Goal: Task Accomplishment & Management: Complete application form

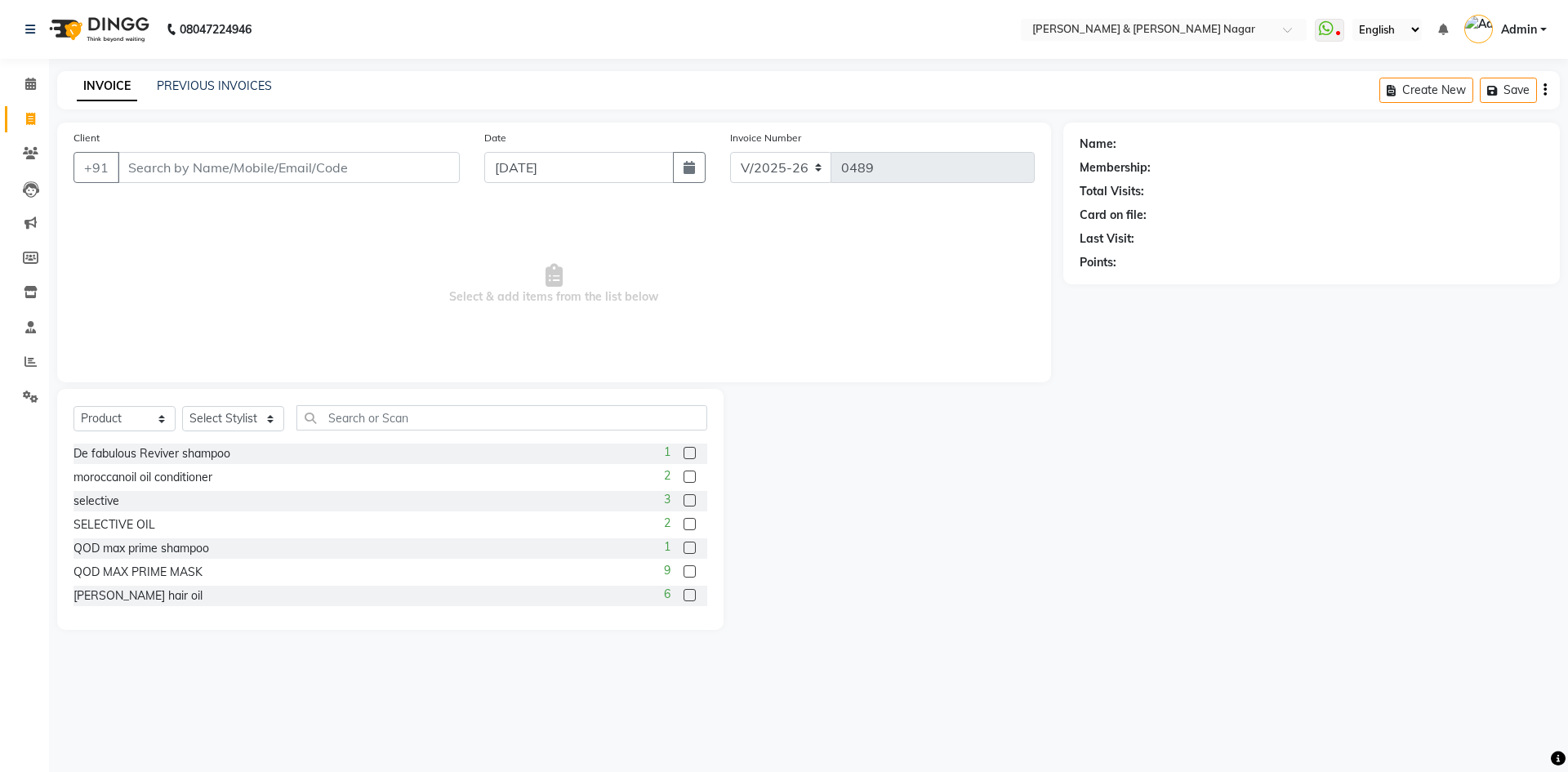
select select "789"
select select "product"
type input "9972533628"
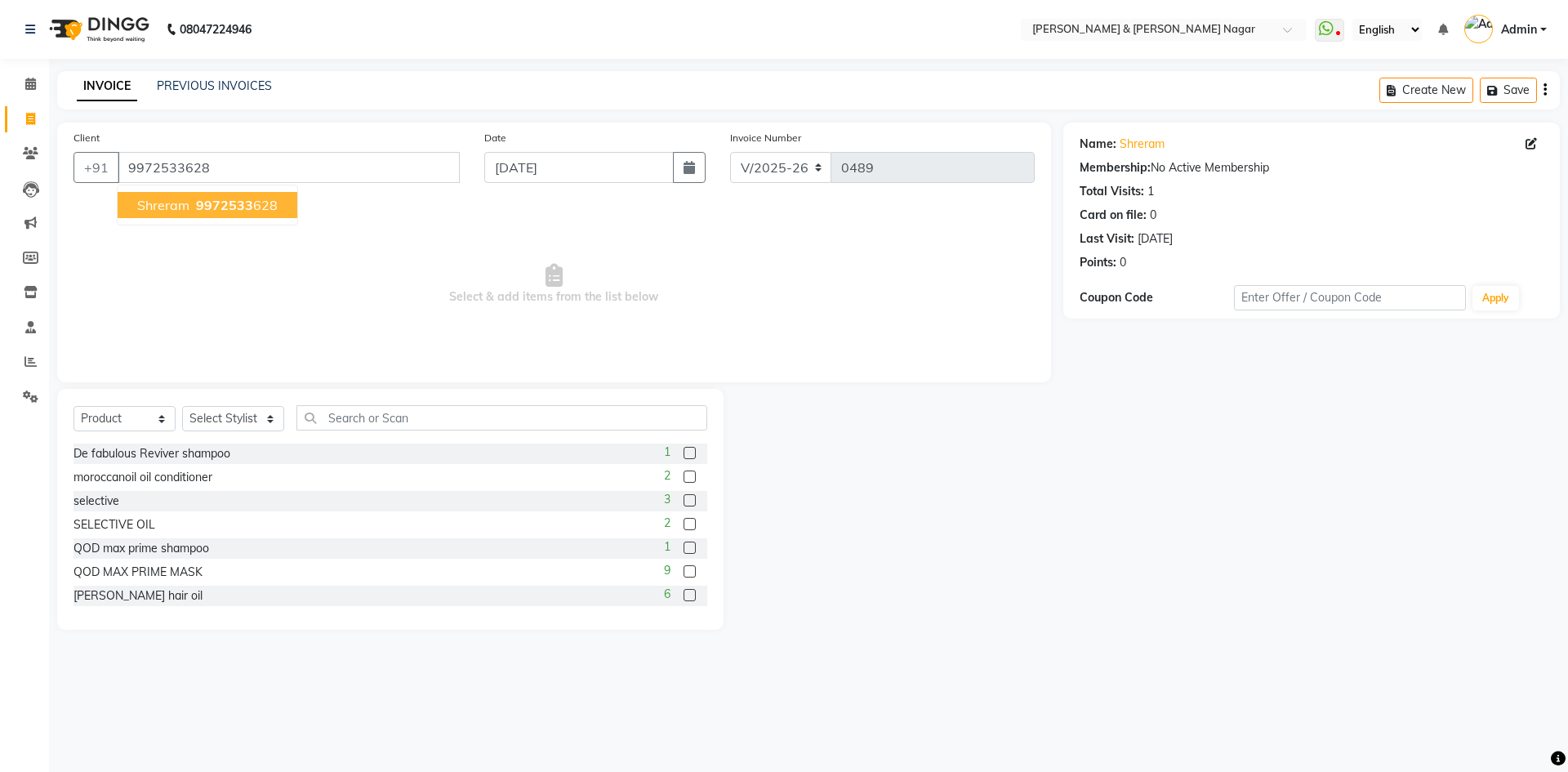
drag, startPoint x: 243, startPoint y: 201, endPoint x: 250, endPoint y: 219, distance: 19.3
click at [244, 202] on span "9972533" at bounding box center [224, 204] width 57 height 16
click at [161, 420] on select "Select Service Product Membership Package Voucher Prepaid Gift Card" at bounding box center [124, 419] width 102 height 26
select select "service"
click at [73, 406] on select "Select Service Product Membership Package Voucher Prepaid Gift Card" at bounding box center [124, 419] width 102 height 26
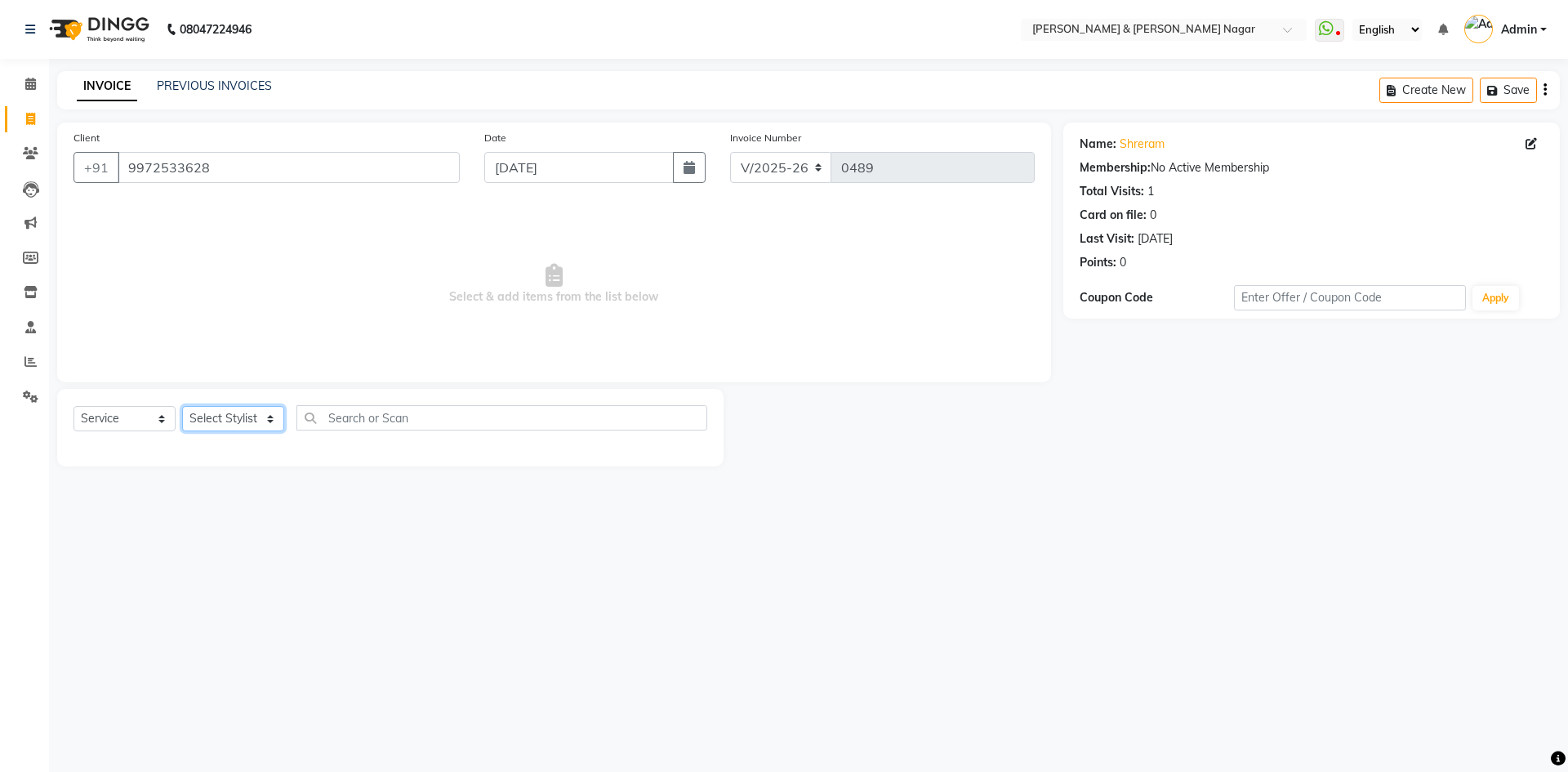
click at [271, 424] on select "Select Stylist ANIKASH [PERSON_NAME] Manager [PERSON_NAME] [PERSON_NAME]" at bounding box center [233, 419] width 102 height 26
select select "62796"
click at [182, 406] on select "Select Stylist ANIKASH [PERSON_NAME] Manager [PERSON_NAME] [PERSON_NAME]" at bounding box center [233, 419] width 102 height 26
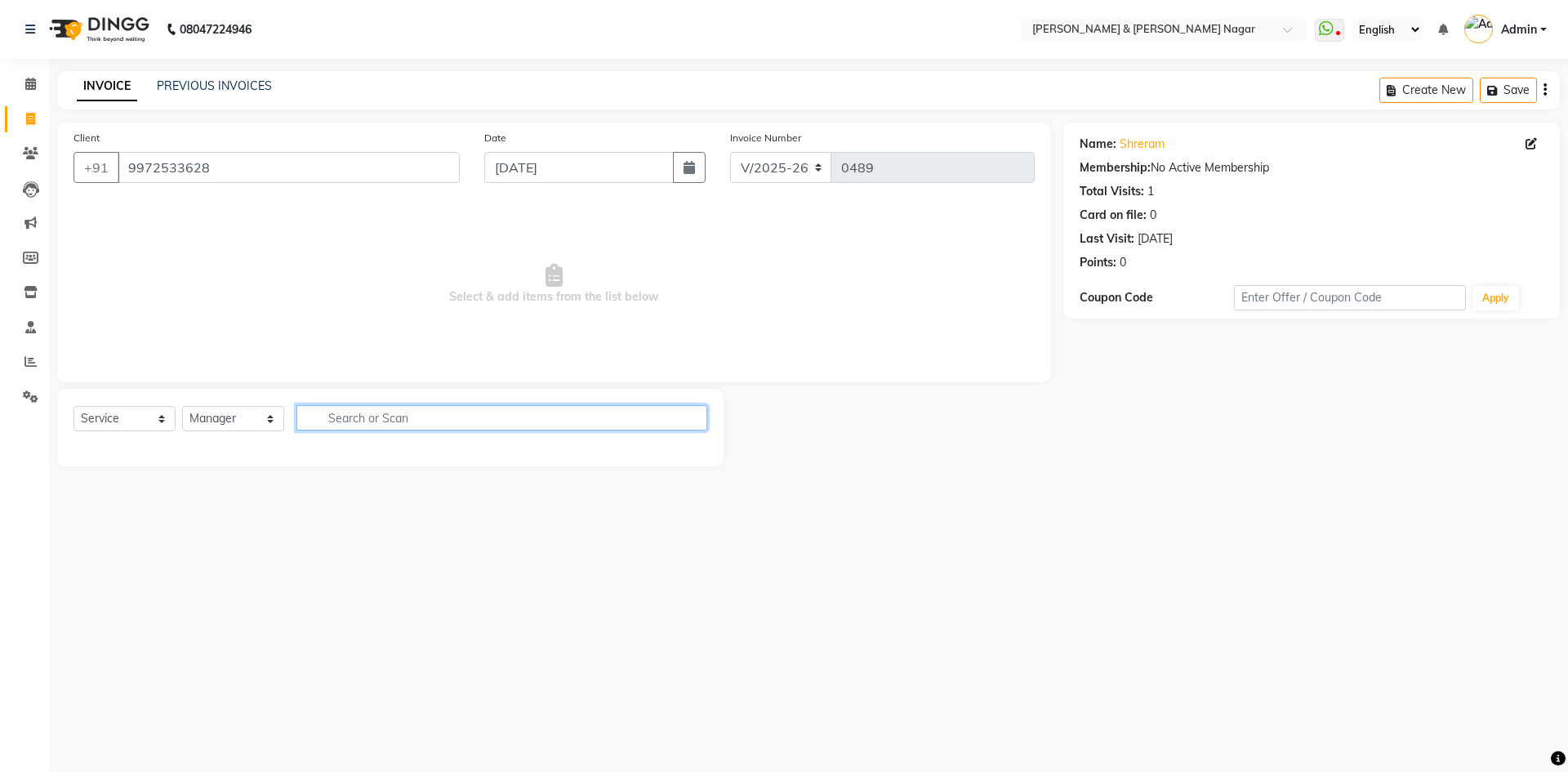
click at [437, 416] on input "text" at bounding box center [501, 418] width 411 height 26
click at [431, 425] on input "director" at bounding box center [490, 418] width 388 height 26
type input "d"
click at [381, 287] on span "Select & add items from the list below" at bounding box center [553, 284] width 961 height 163
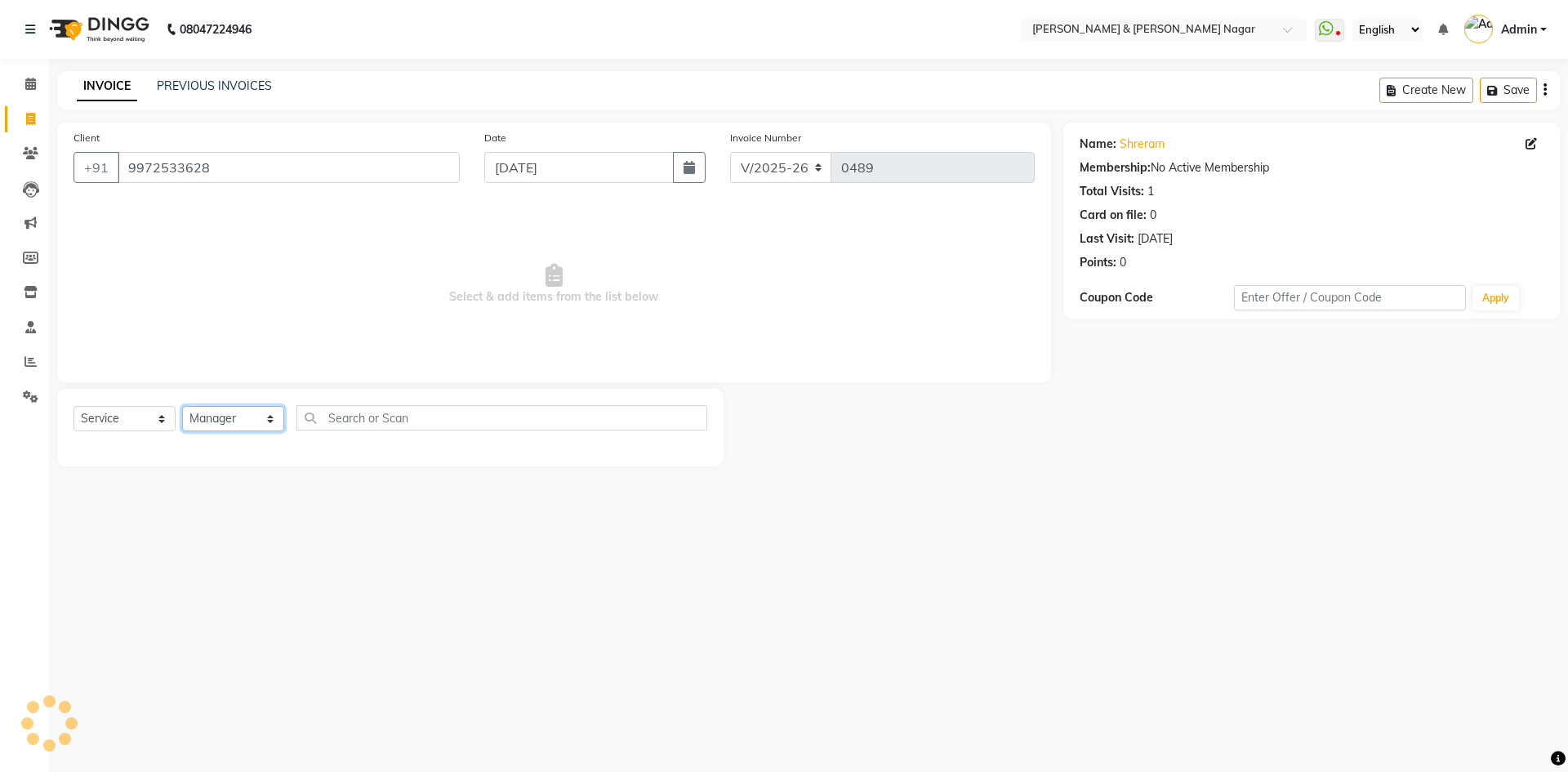
click at [271, 422] on select "Select Stylist ANIKASH [PERSON_NAME] Manager [PERSON_NAME] [PERSON_NAME]" at bounding box center [233, 419] width 102 height 26
select select "61217"
click at [182, 406] on select "Select Stylist ANIKASH [PERSON_NAME] Manager [PERSON_NAME] [PERSON_NAME]" at bounding box center [233, 419] width 102 height 26
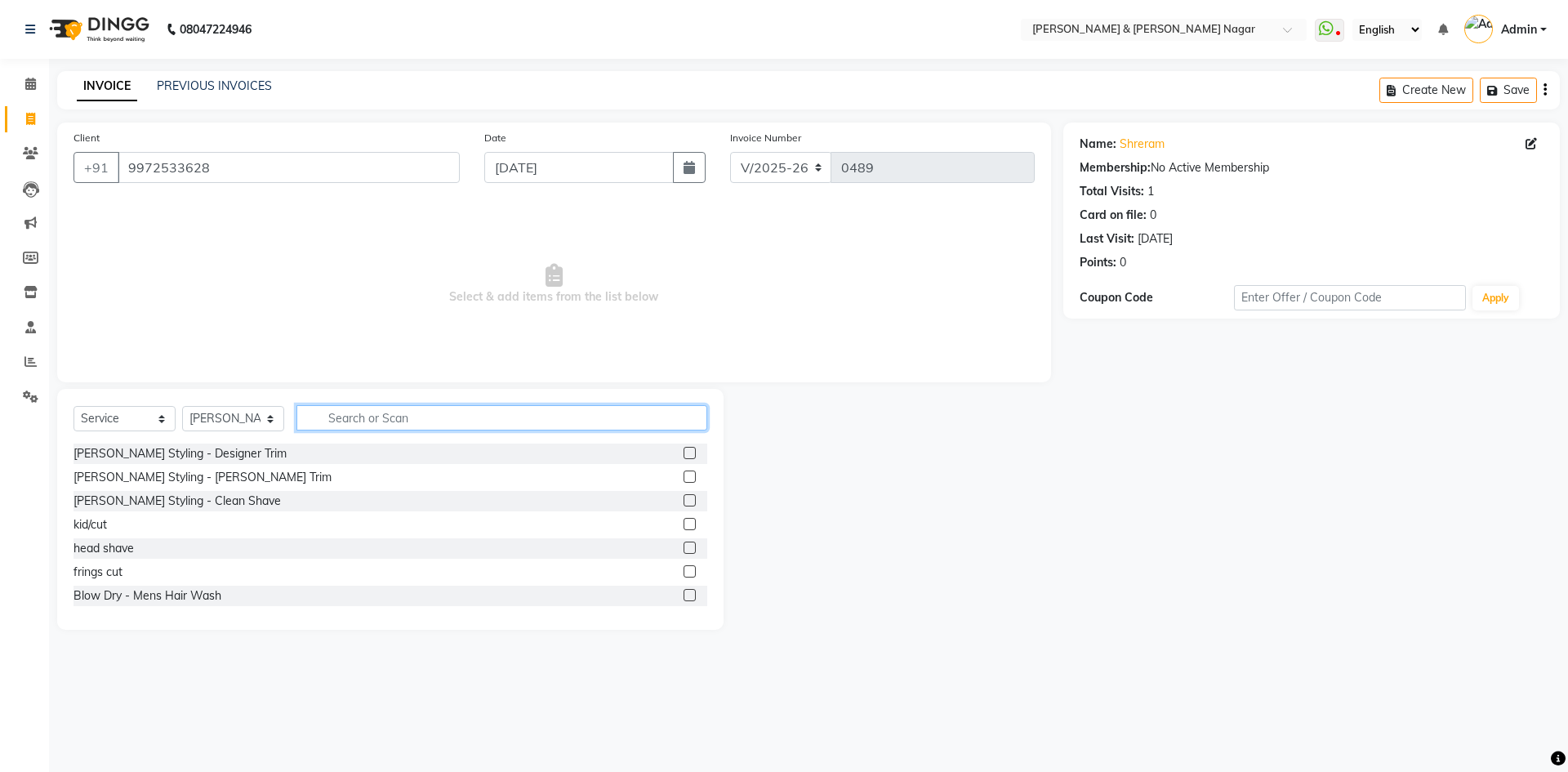
click at [426, 415] on input "text" at bounding box center [501, 418] width 411 height 26
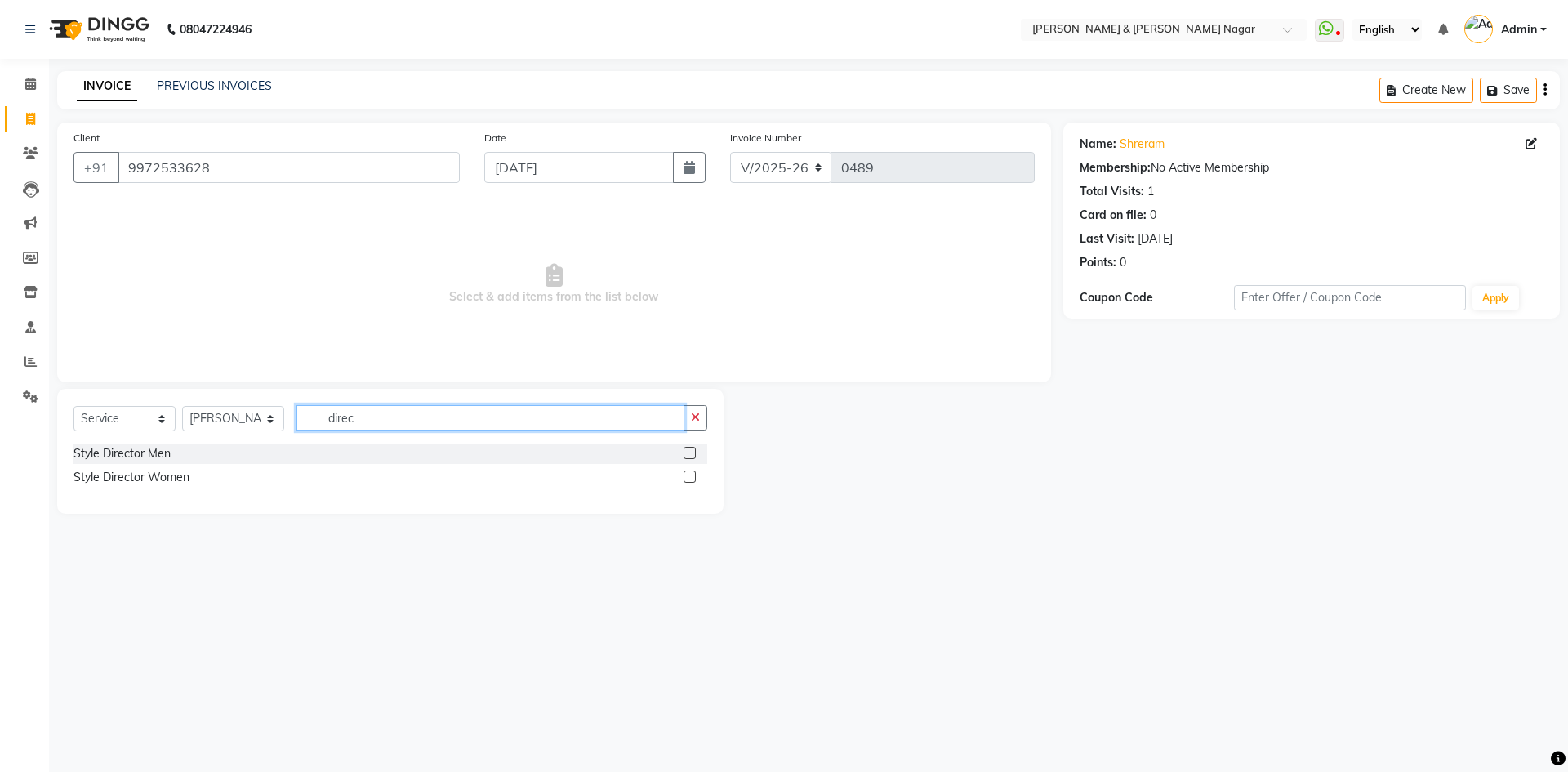
type input "direc"
click at [689, 450] on label at bounding box center [690, 453] width 12 height 12
click at [689, 450] on input "checkbox" at bounding box center [689, 454] width 10 height 10
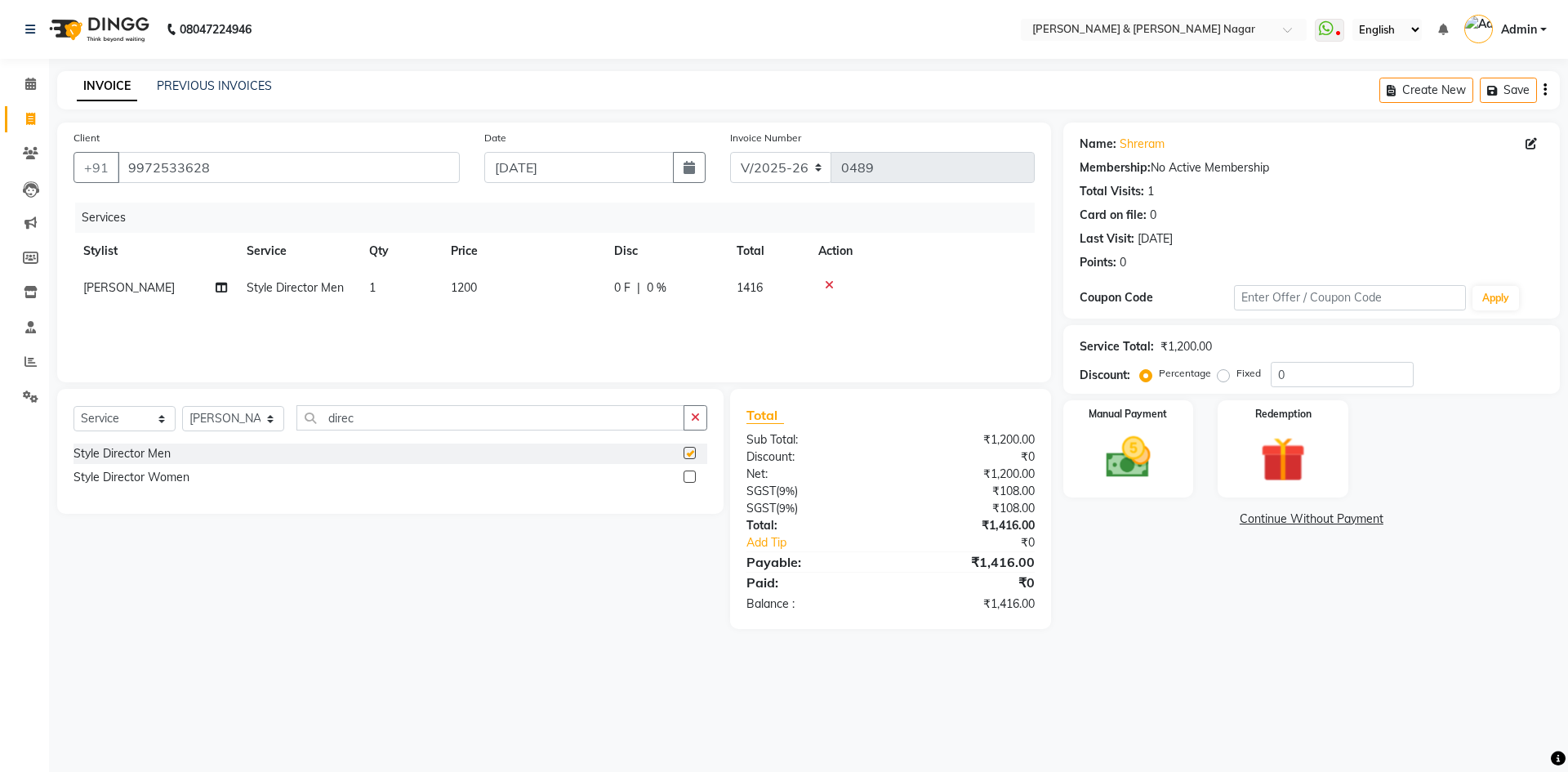
checkbox input "false"
click at [465, 286] on span "1200" at bounding box center [464, 287] width 26 height 14
select select "61217"
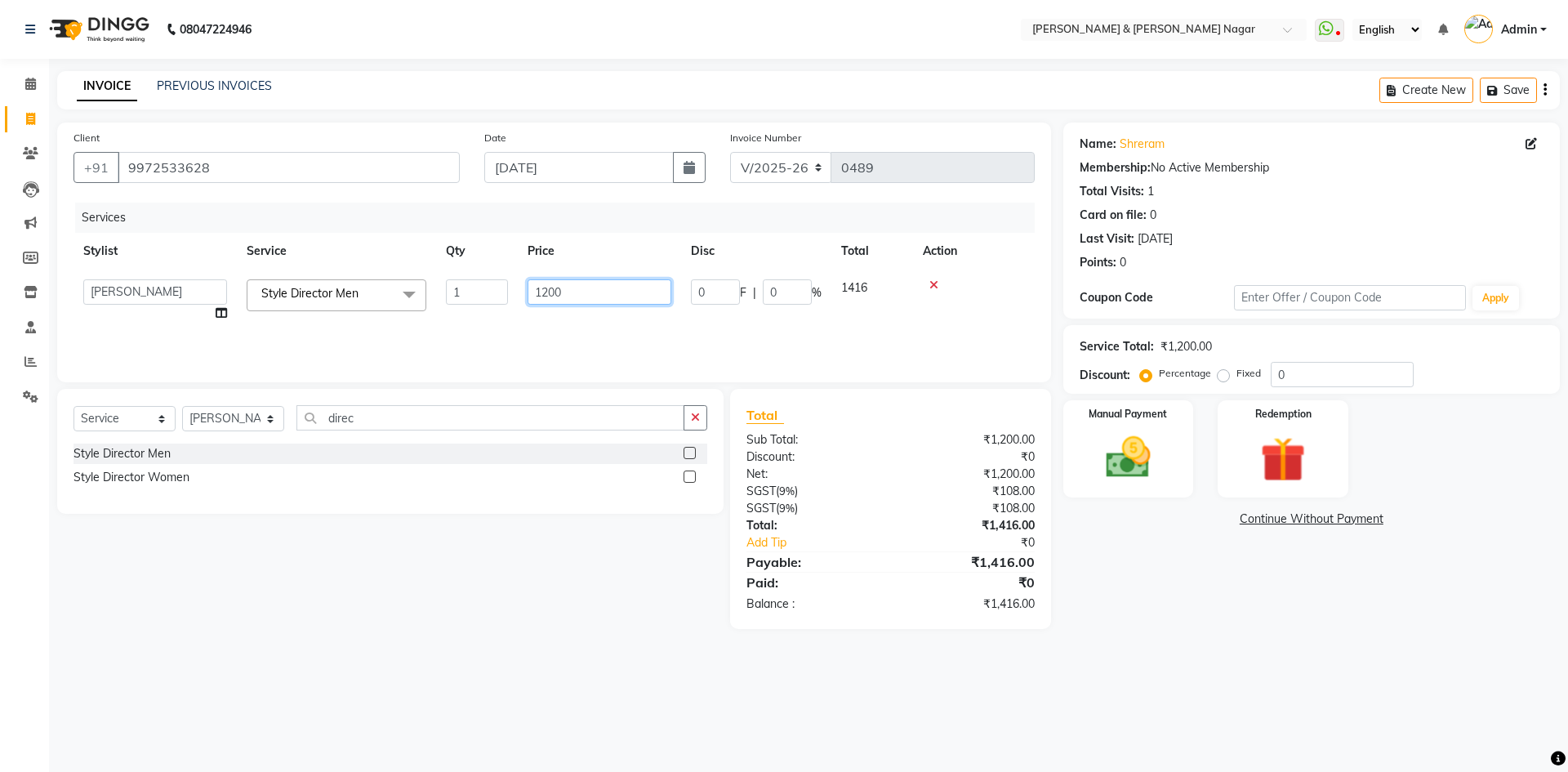
click at [546, 292] on input "1200" at bounding box center [599, 292] width 144 height 26
type input "900"
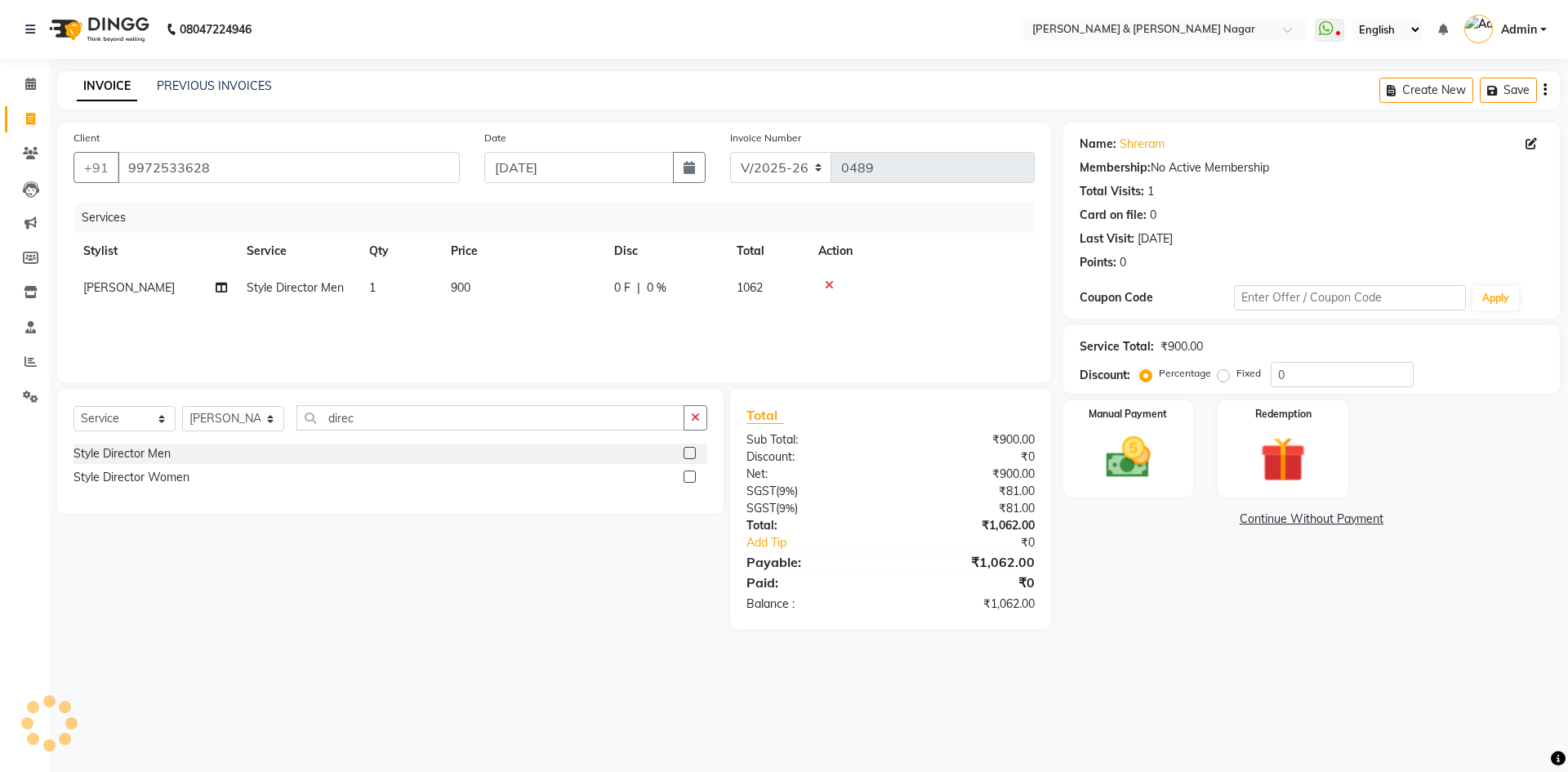
drag, startPoint x: 510, startPoint y: 329, endPoint x: 421, endPoint y: 382, distance: 103.6
click at [509, 329] on div "Services Stylist Service Qty Price Disc Total Action [PERSON_NAME] Style Direct…" at bounding box center [553, 284] width 961 height 163
click at [391, 417] on input "direc" at bounding box center [490, 418] width 388 height 26
type input "d"
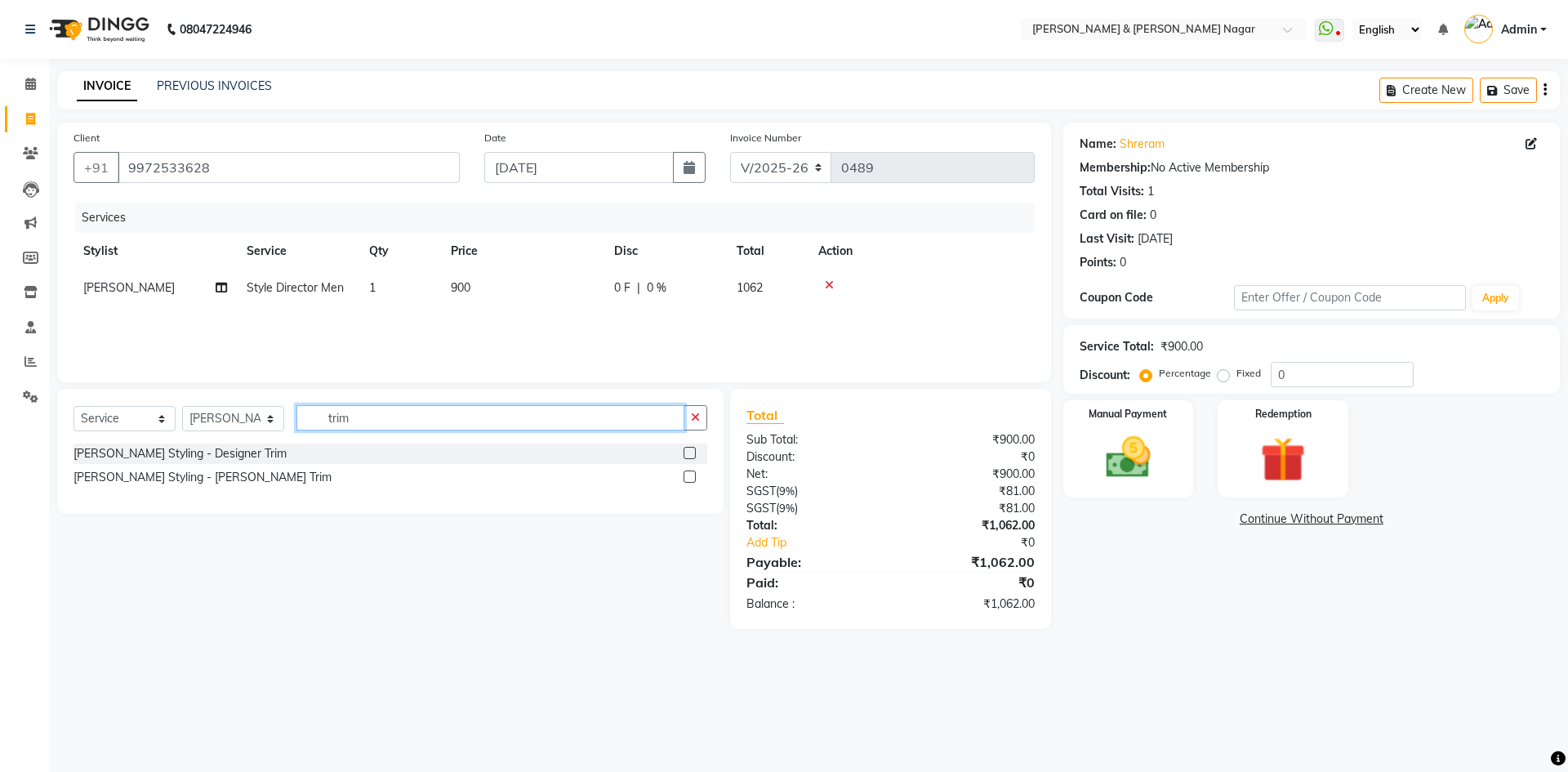
type input "trim"
click at [687, 453] on label at bounding box center [690, 453] width 12 height 12
click at [687, 453] on input "checkbox" at bounding box center [689, 454] width 10 height 10
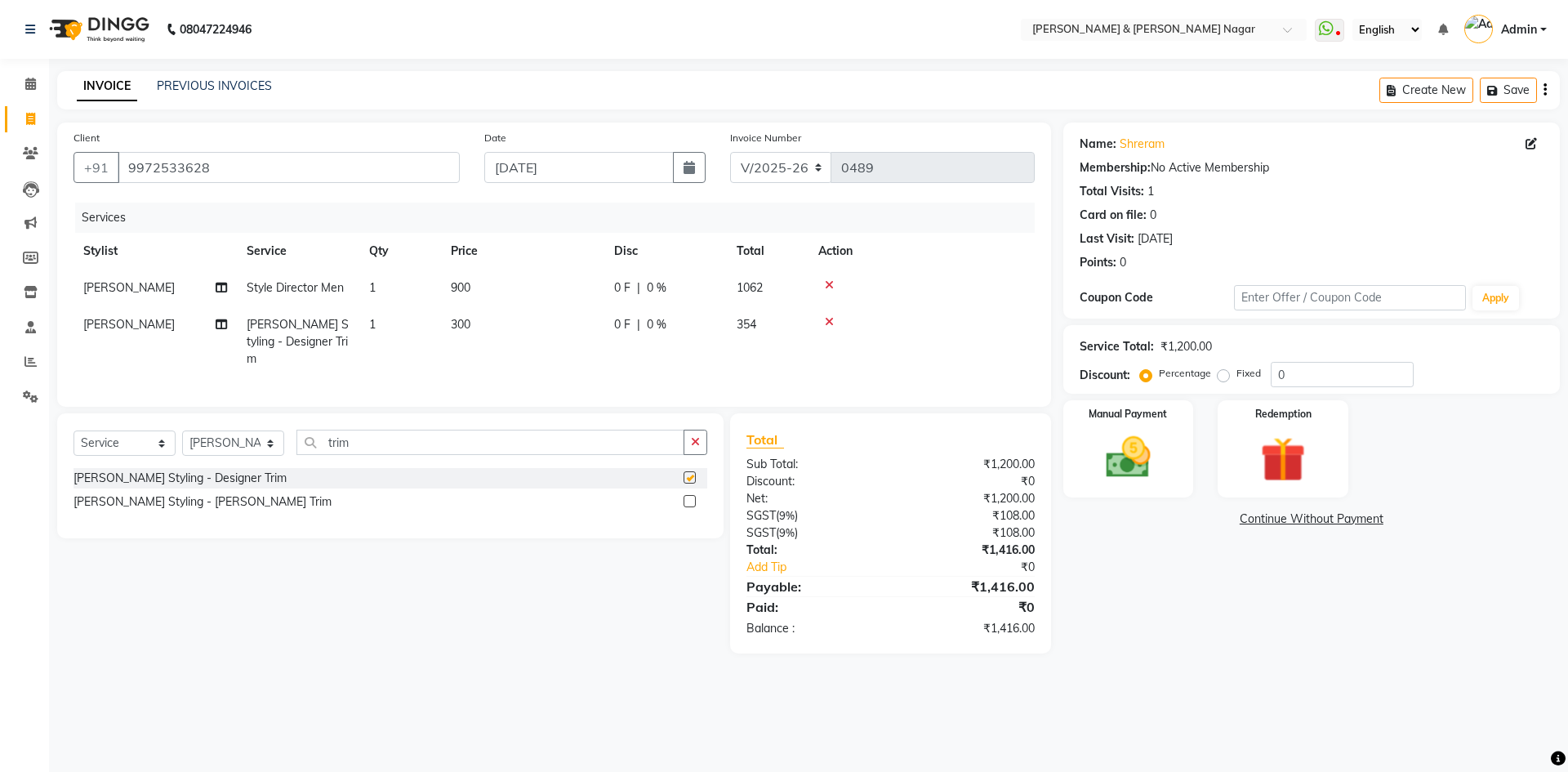
checkbox input "false"
click at [466, 320] on span "300" at bounding box center [461, 323] width 20 height 14
select select "61217"
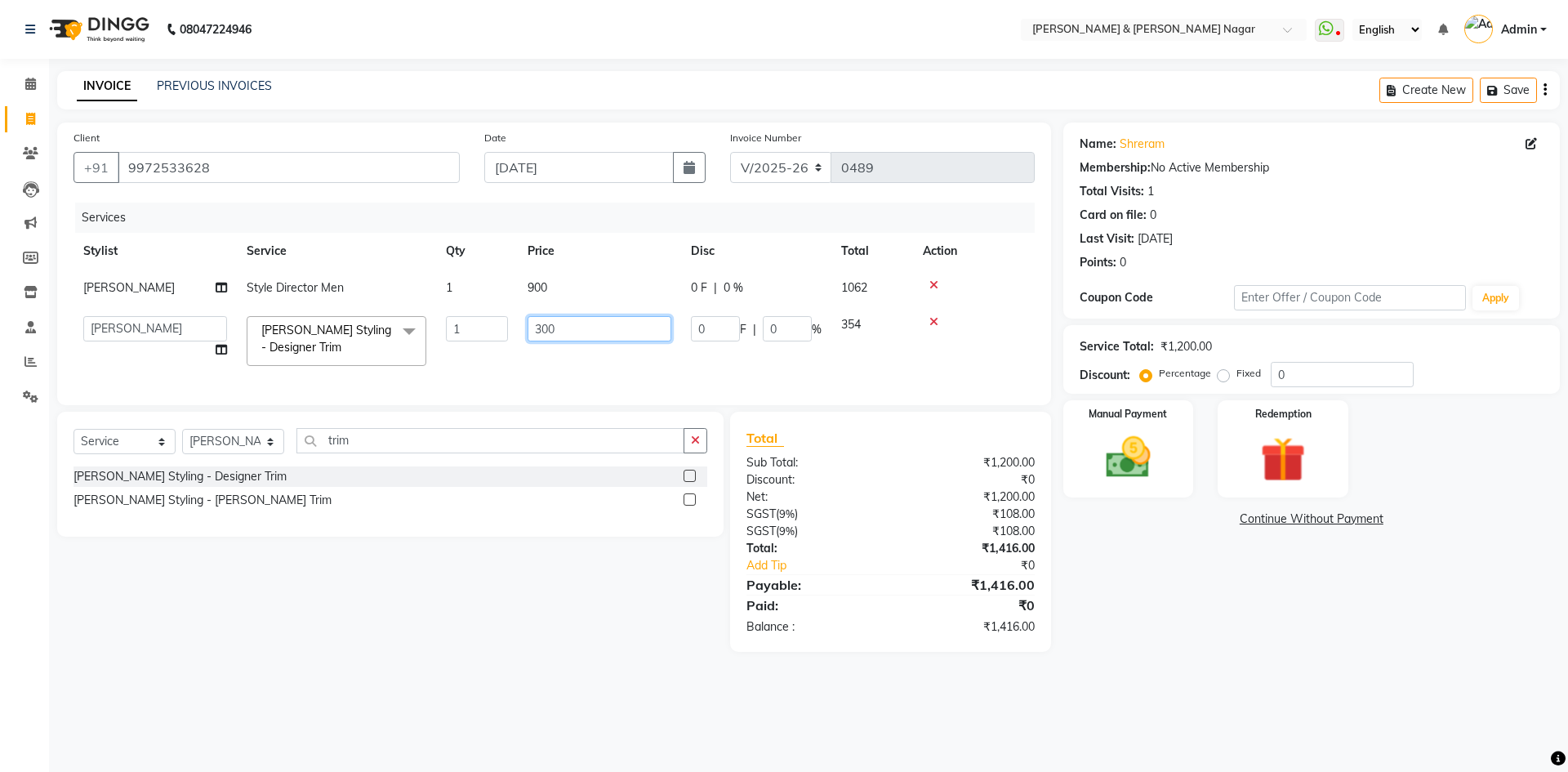
click at [548, 329] on input "300" at bounding box center [599, 329] width 144 height 26
type input "250"
click at [587, 371] on div "Services Stylist Service Qty Price Disc Total Action [PERSON_NAME] Style Direct…" at bounding box center [553, 295] width 961 height 186
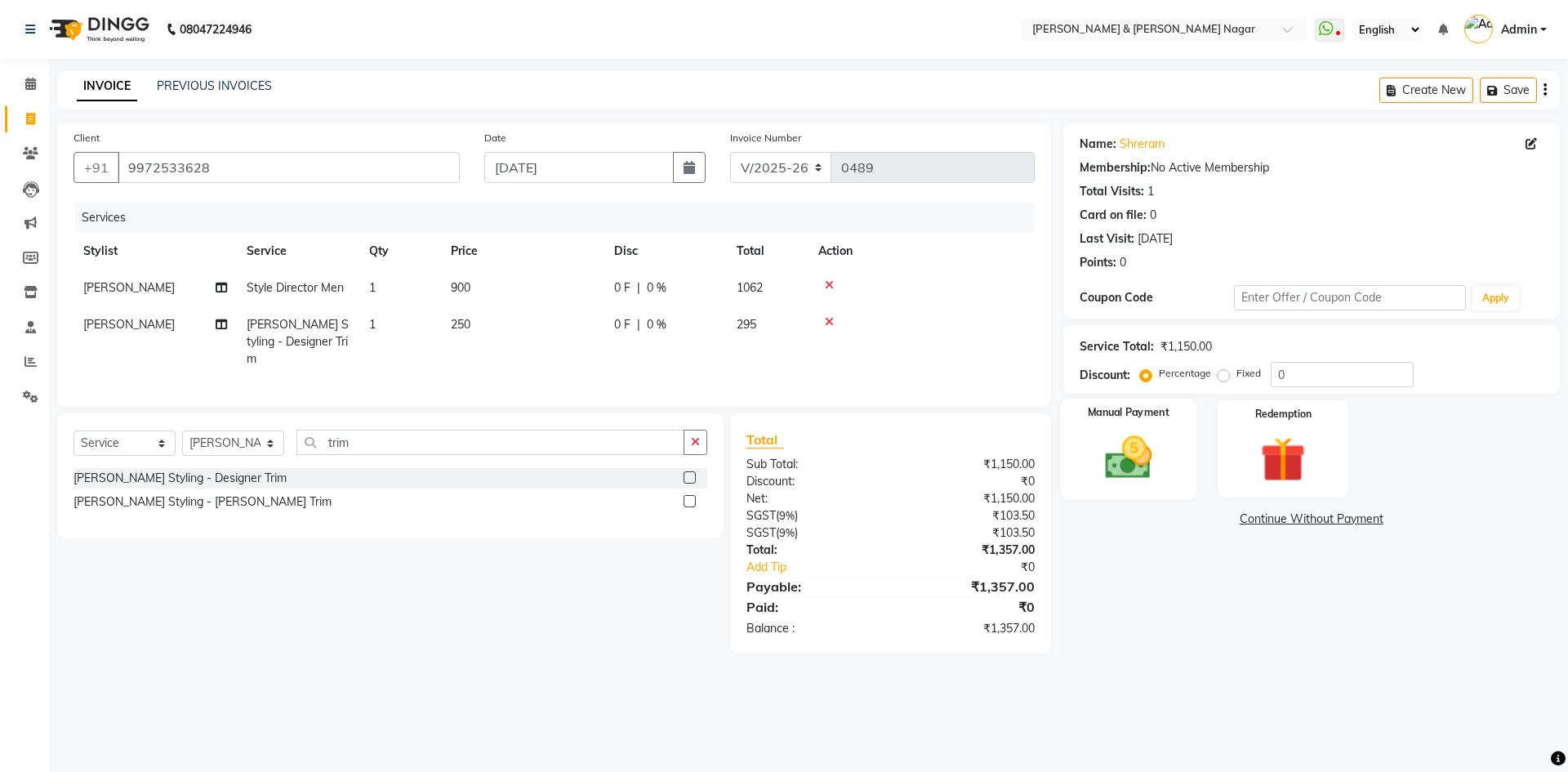
click at [1134, 467] on img at bounding box center [1128, 457] width 76 height 54
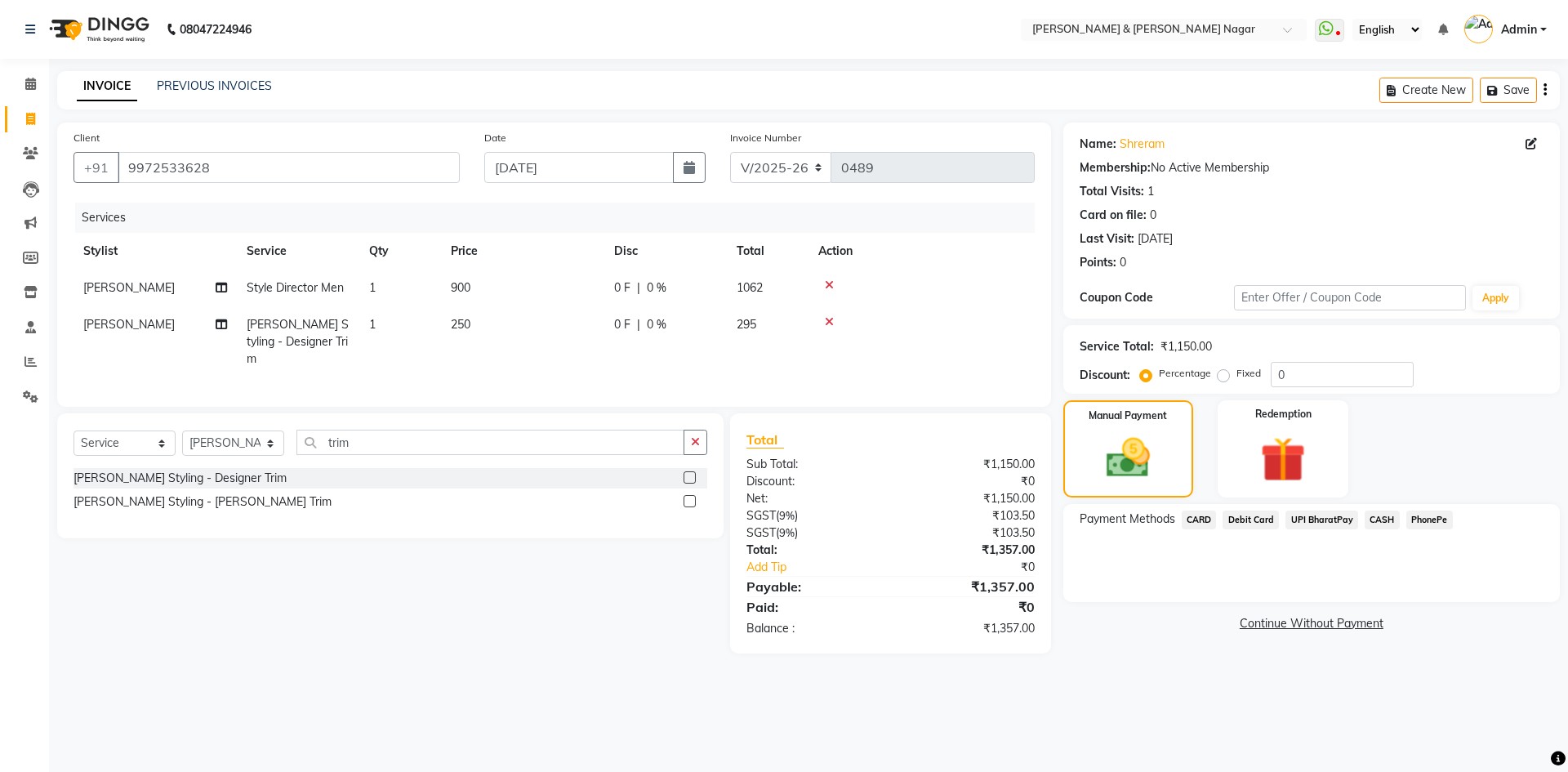
click at [1432, 520] on span "PhonePe" at bounding box center [1429, 520] width 47 height 19
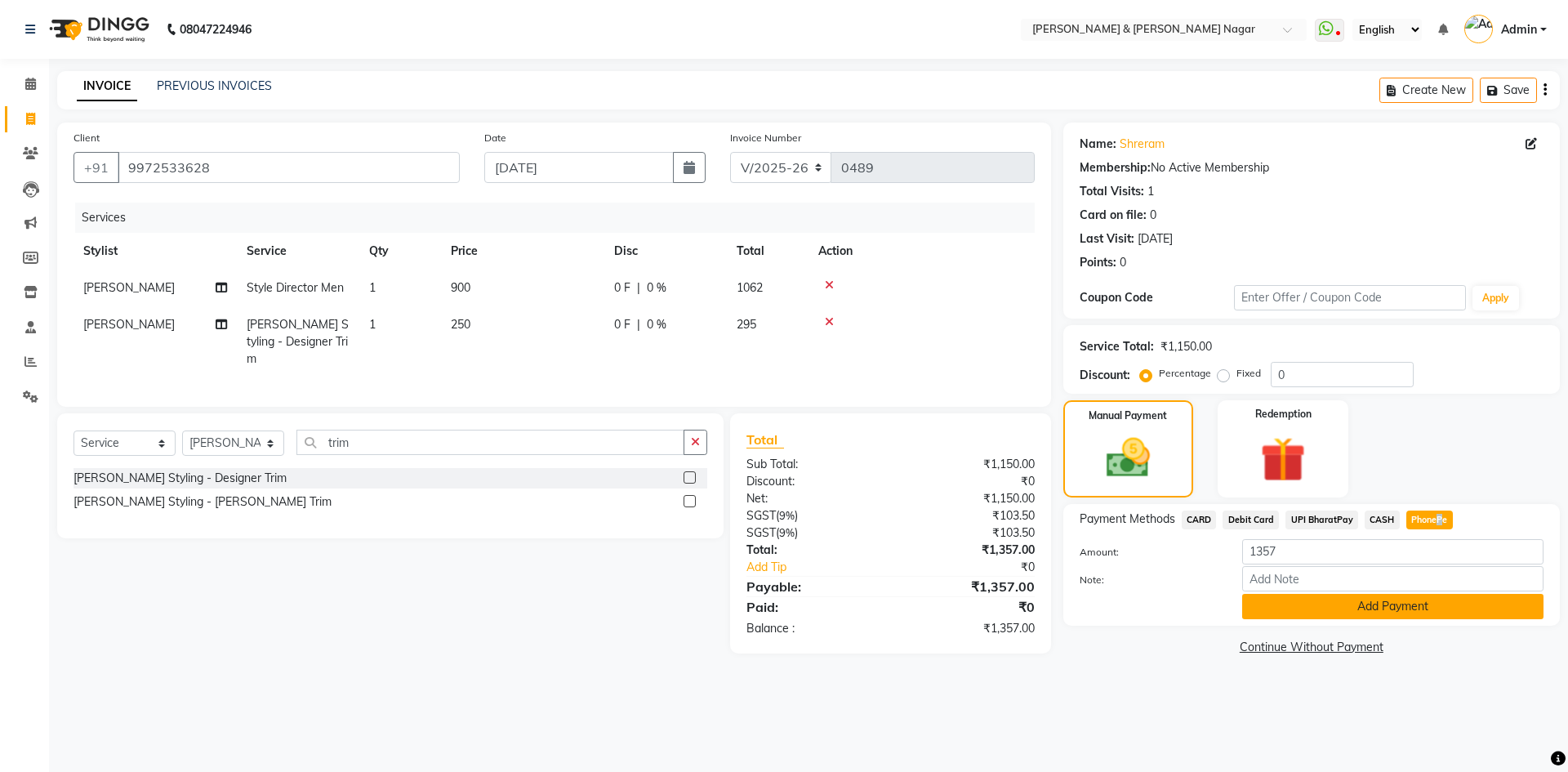
click at [1400, 609] on button "Add Payment" at bounding box center [1393, 607] width 301 height 26
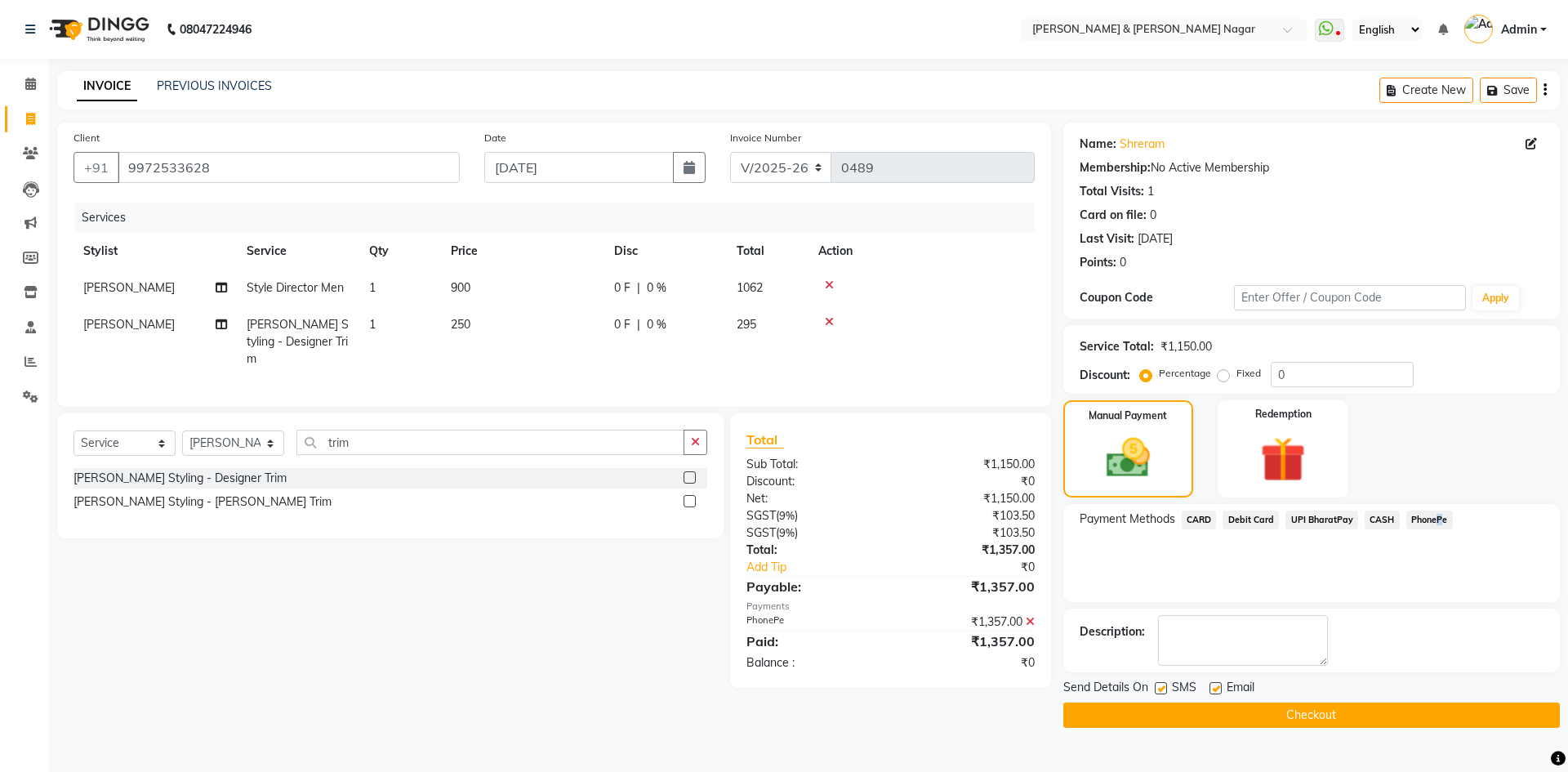
click at [1368, 713] on button "Checkout" at bounding box center [1311, 715] width 496 height 26
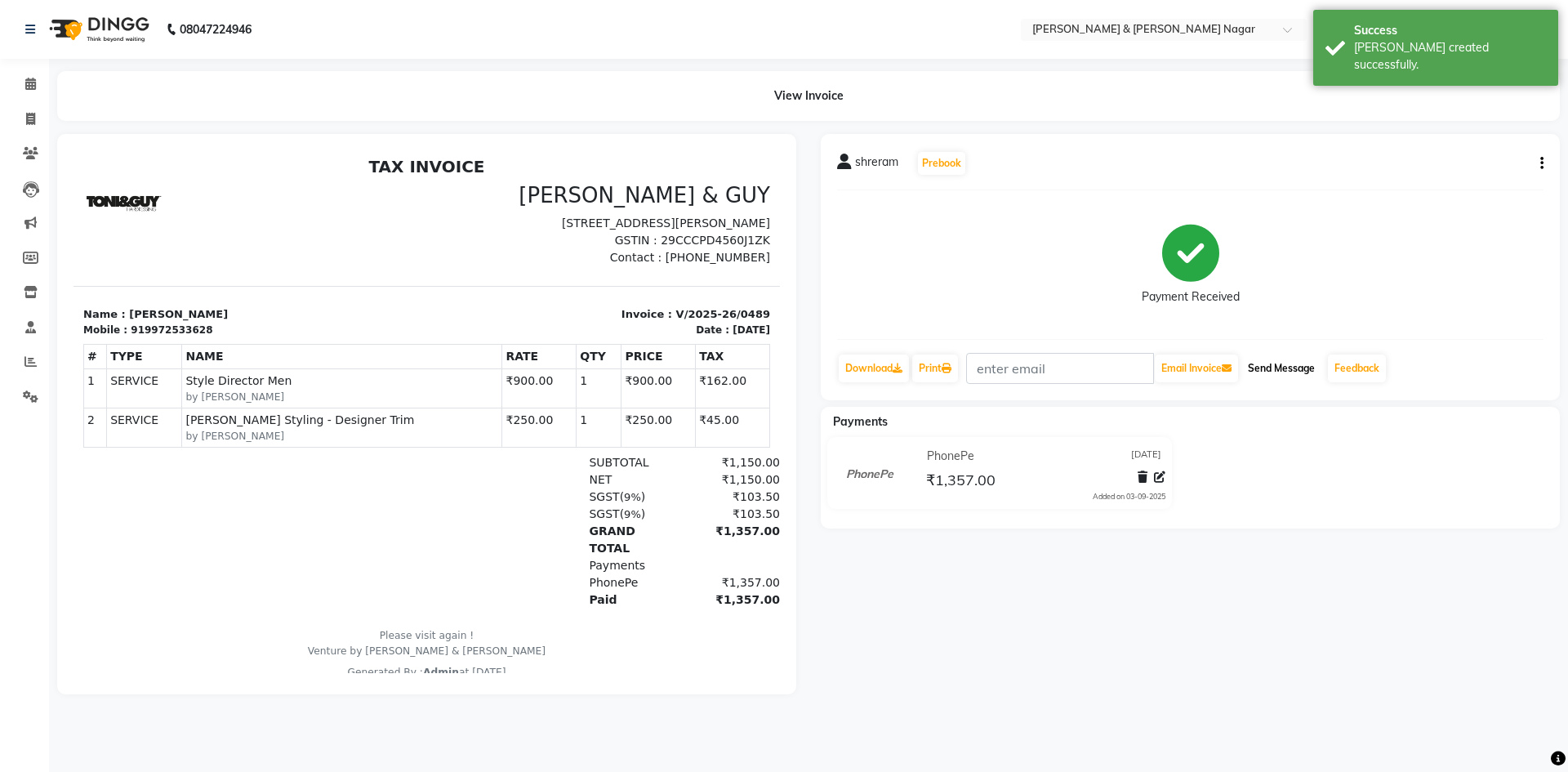
click at [1299, 363] on button "Send Message" at bounding box center [1281, 368] width 80 height 28
